Goal: Transaction & Acquisition: Purchase product/service

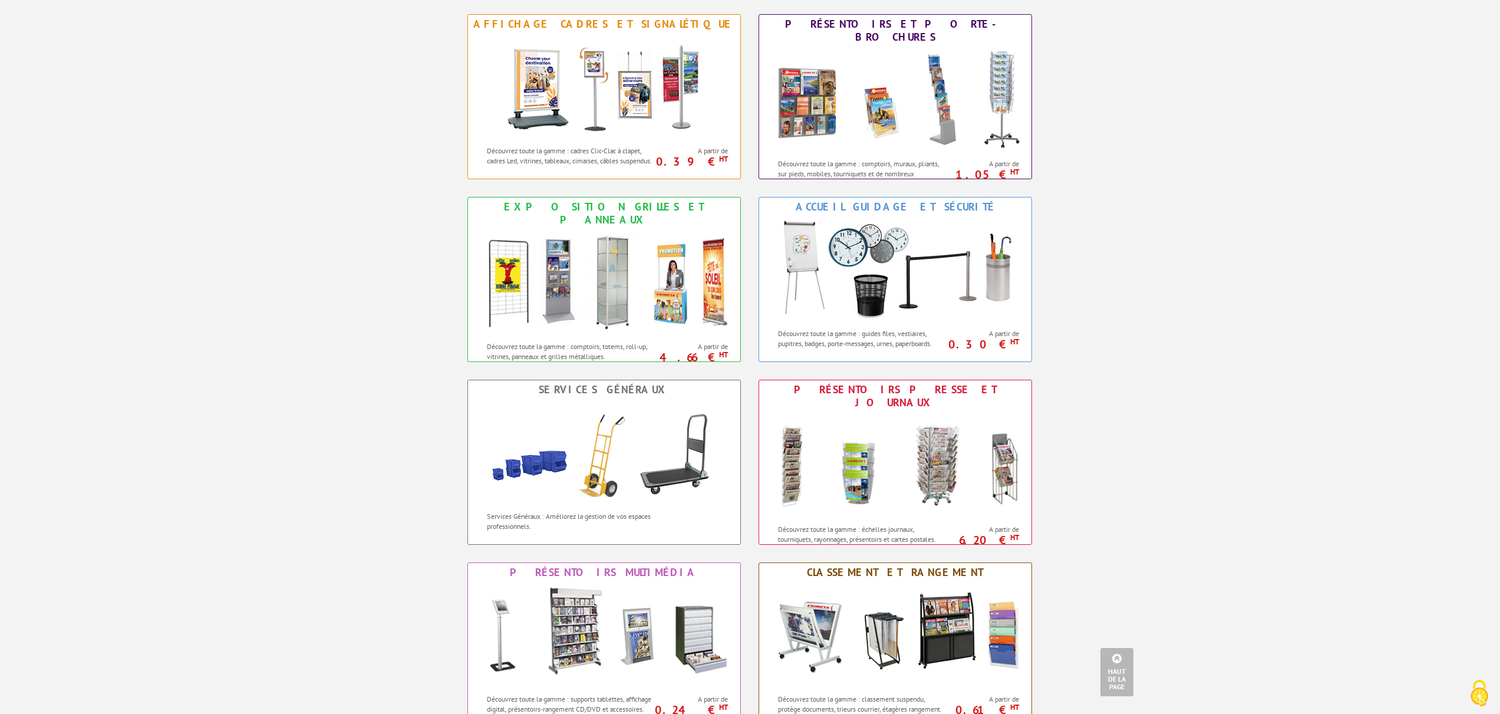
scroll to position [524, 0]
click at [594, 110] on img at bounding box center [604, 86] width 218 height 106
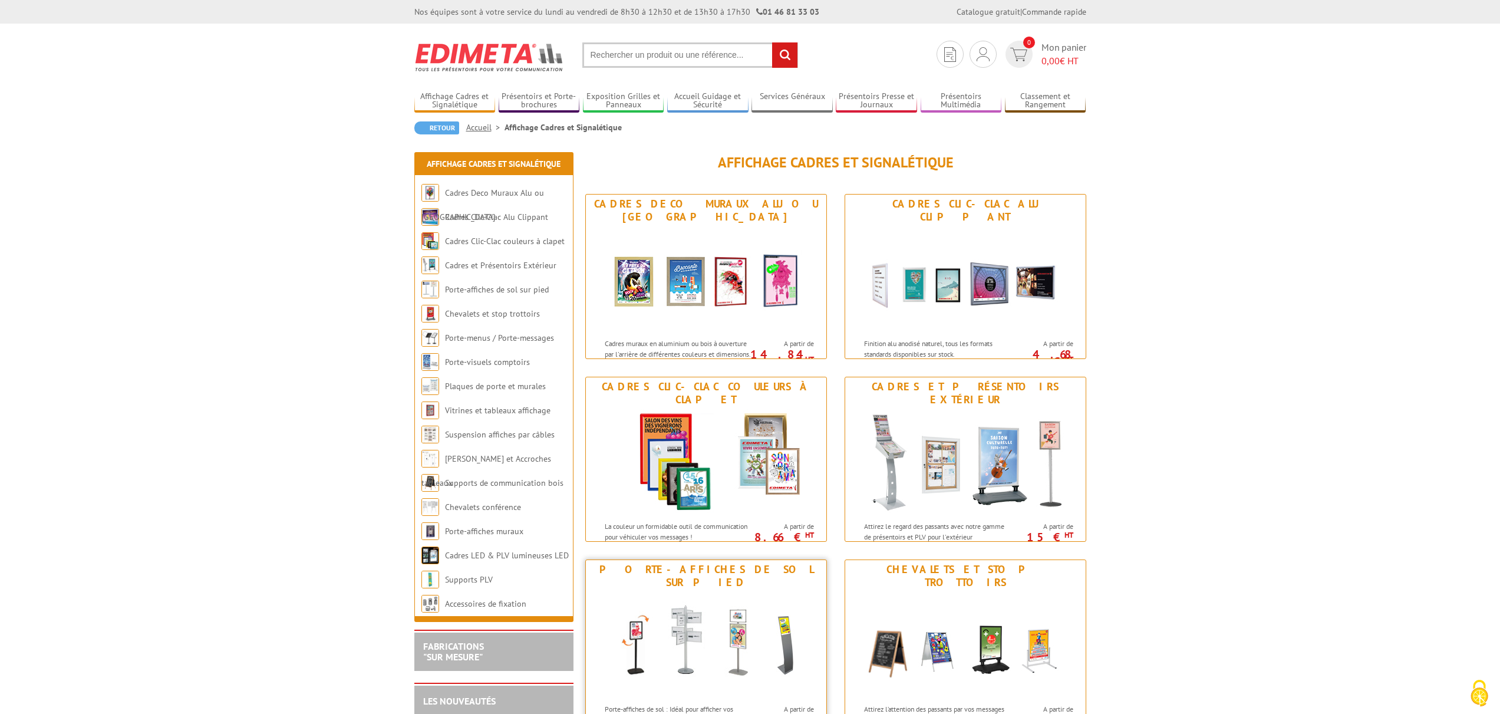
click at [647, 644] on img at bounding box center [706, 645] width 218 height 106
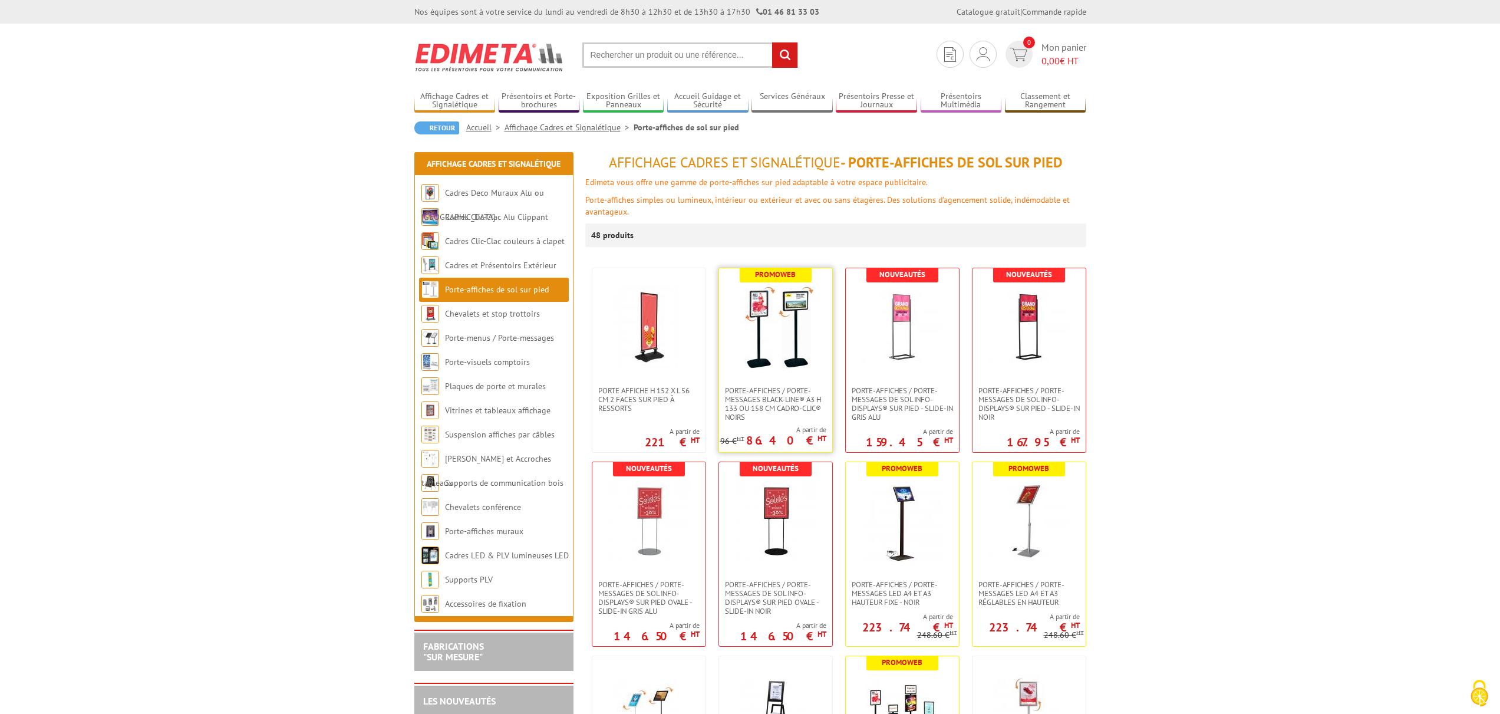
click at [790, 339] on img at bounding box center [775, 327] width 83 height 83
